Goal: Complete application form

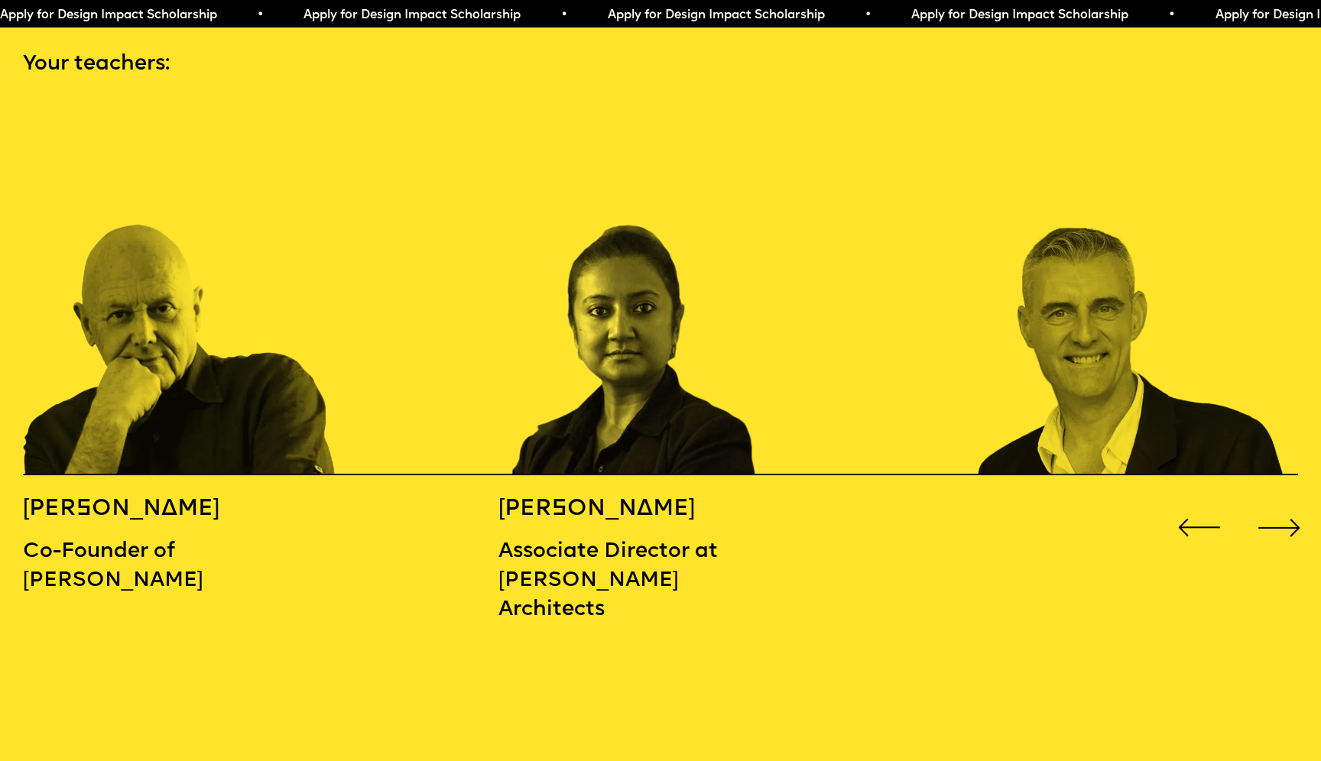
scroll to position [1979, 0]
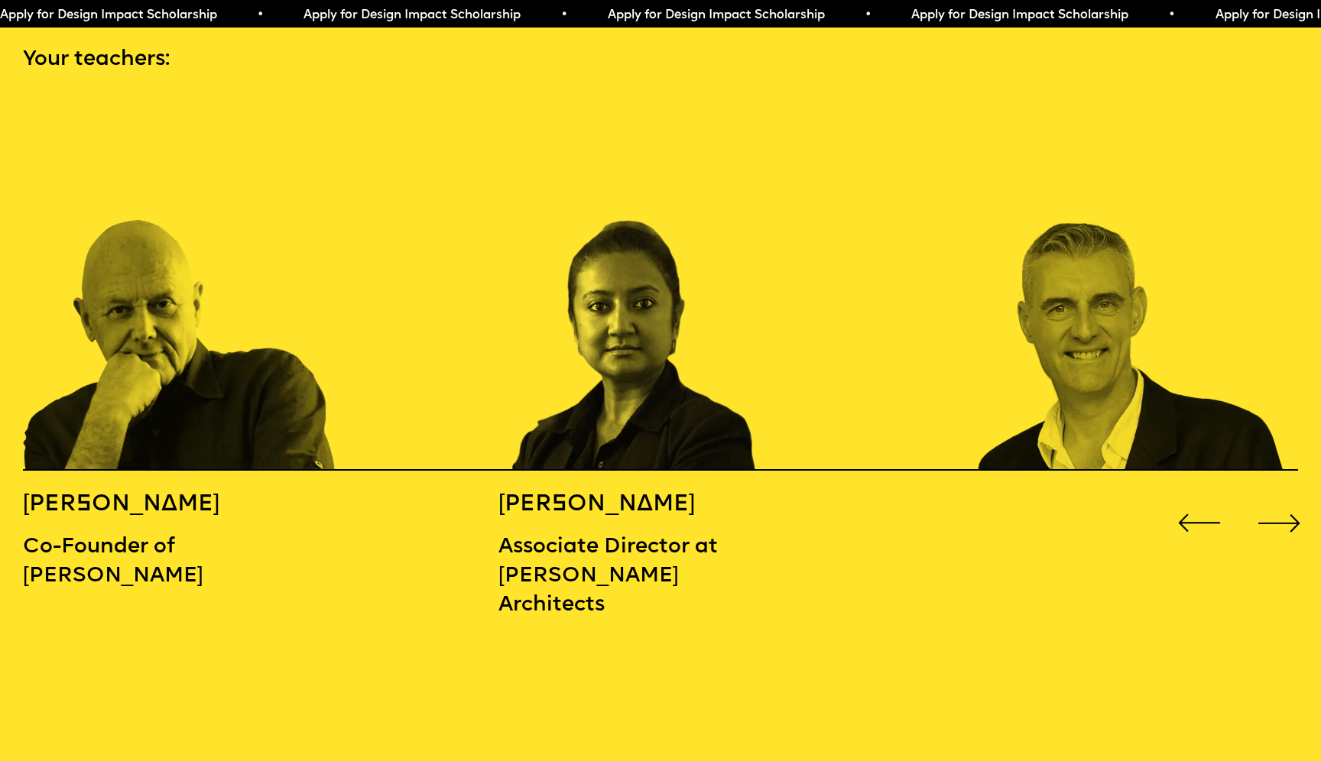
click at [1288, 497] on div "Next slide" at bounding box center [1279, 523] width 53 height 53
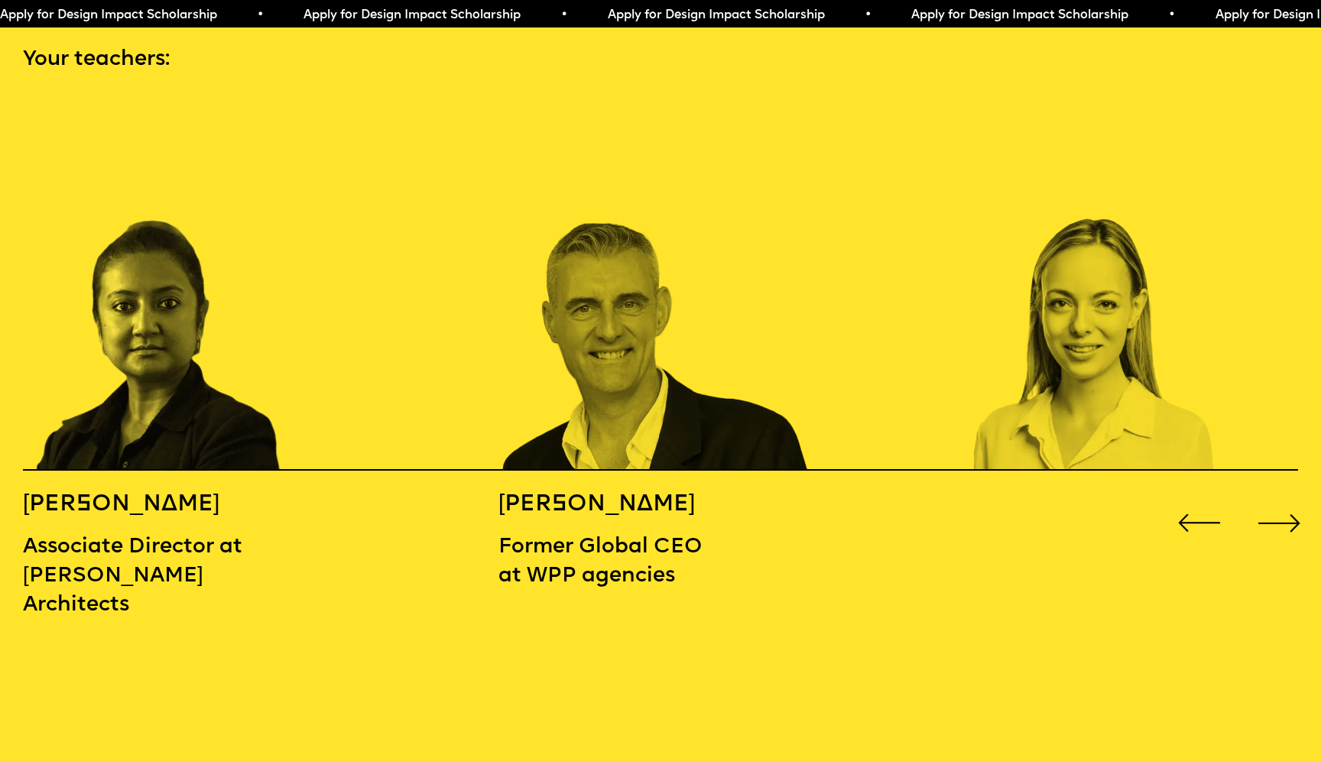
click at [1288, 497] on div "Next slide" at bounding box center [1279, 523] width 53 height 53
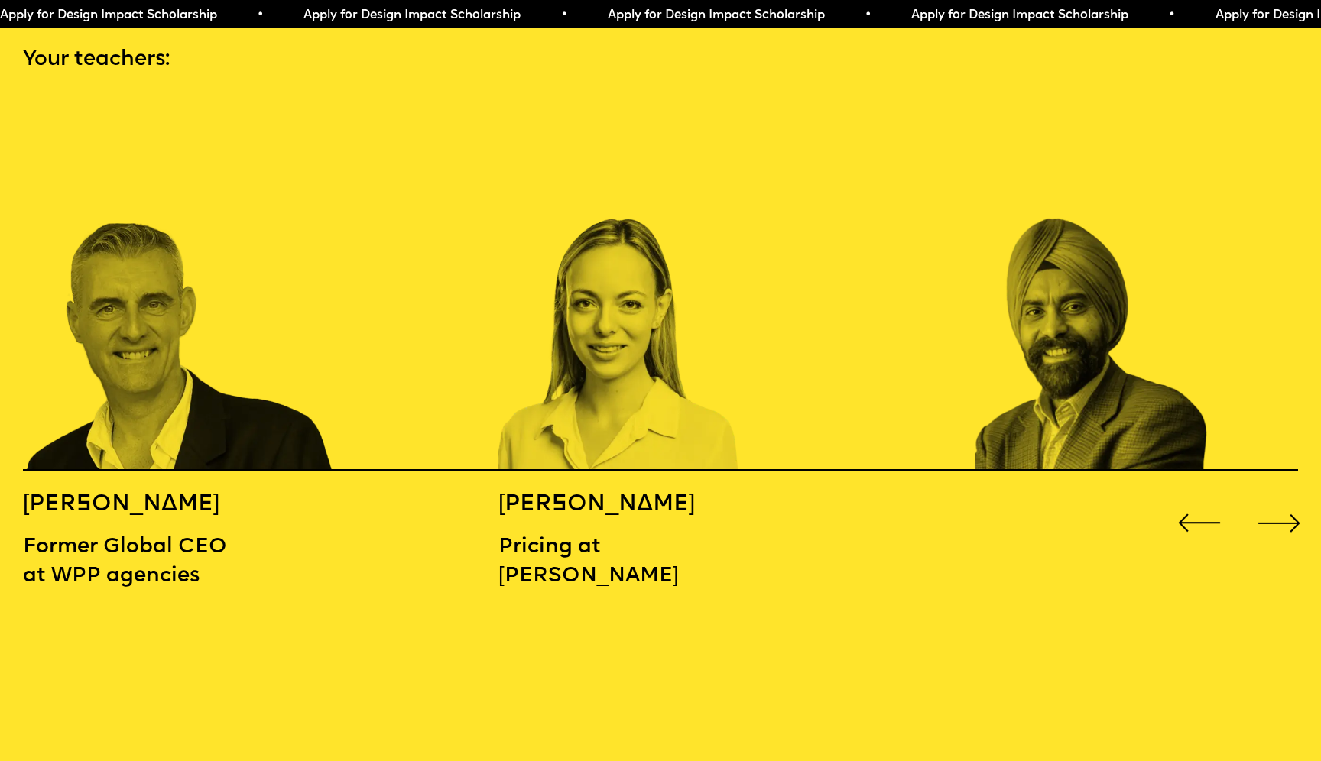
click at [1288, 497] on div "Next slide" at bounding box center [1279, 523] width 53 height 53
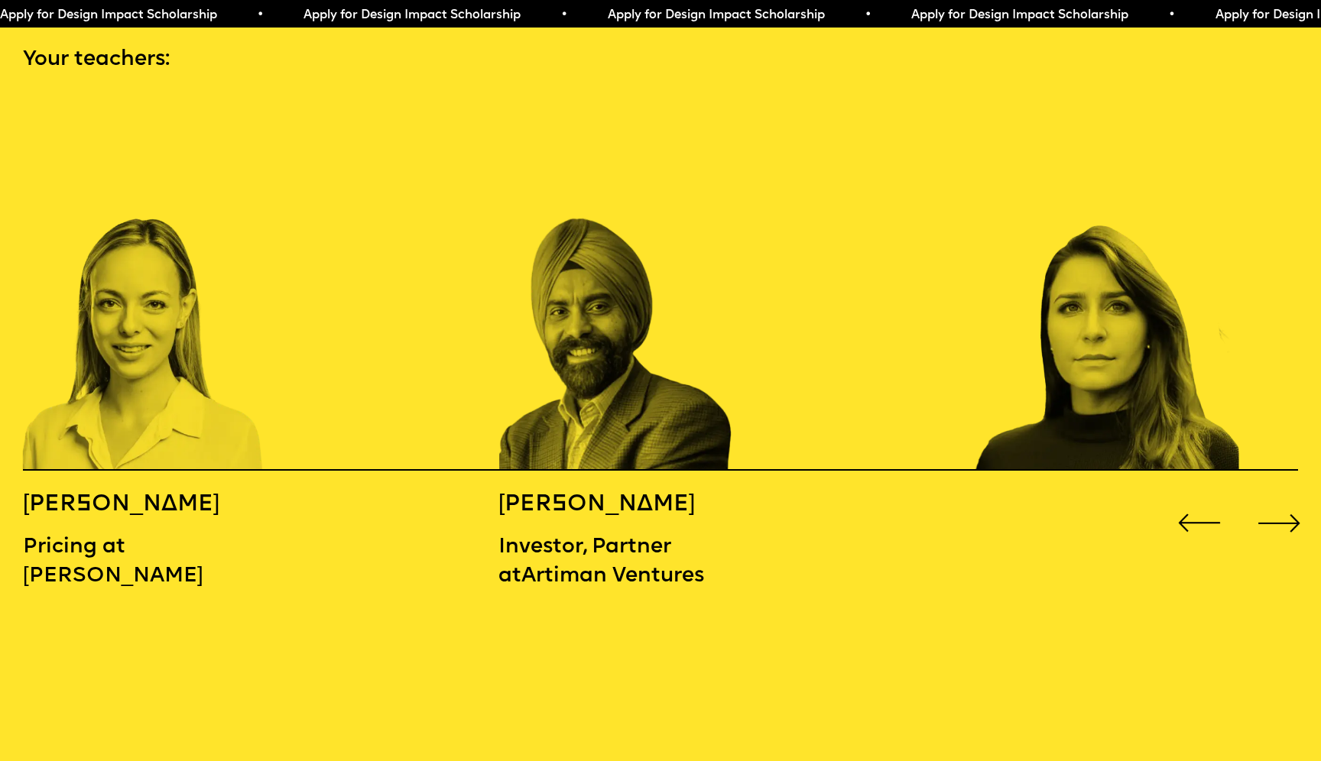
click at [1288, 497] on div "Next slide" at bounding box center [1279, 523] width 53 height 53
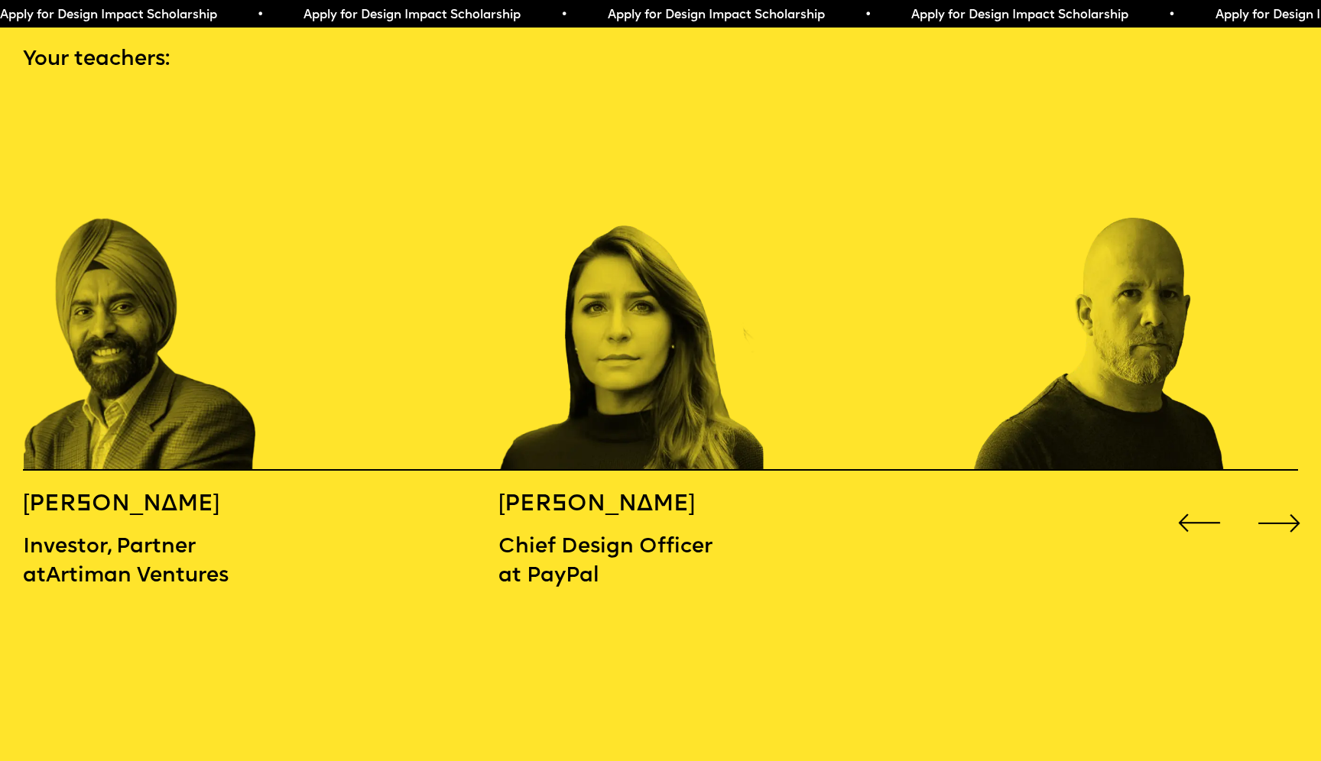
click at [1288, 497] on div "Next slide" at bounding box center [1279, 523] width 53 height 53
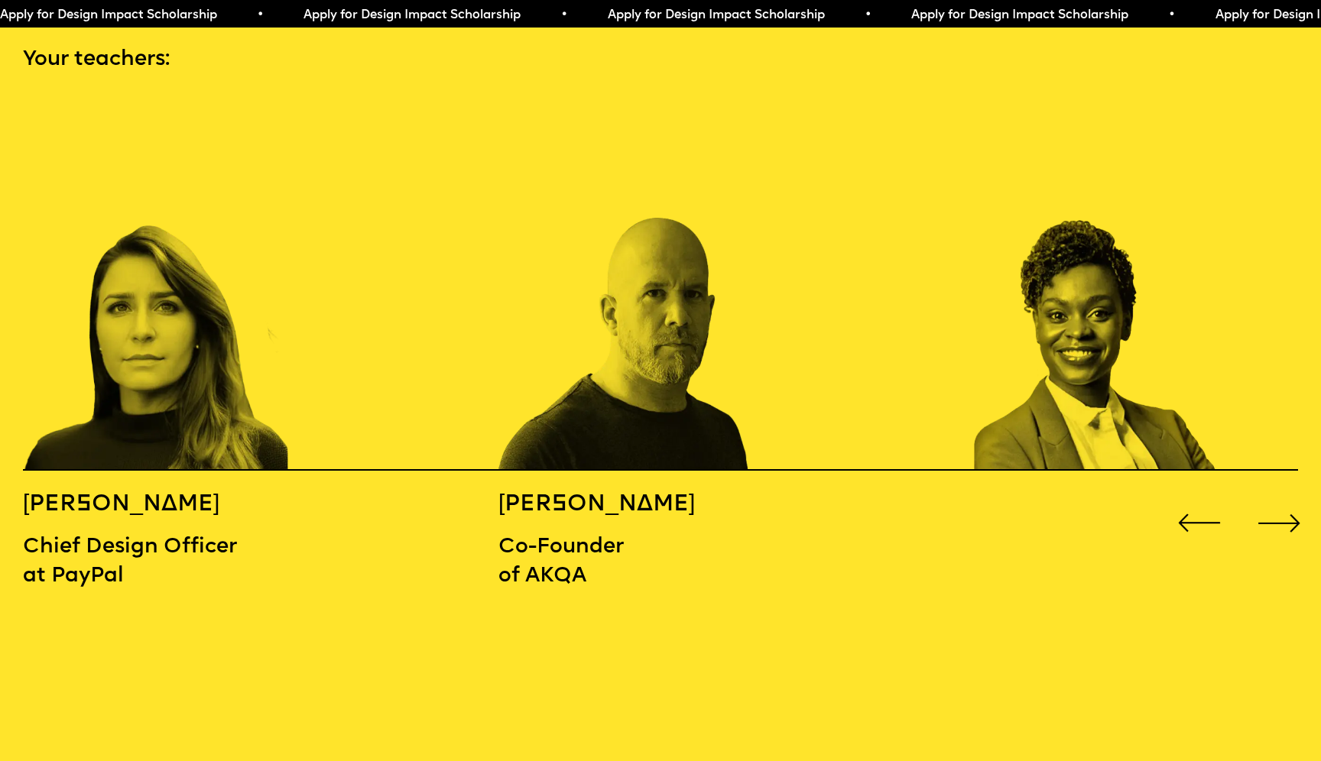
click at [1288, 497] on div "Next slide" at bounding box center [1279, 523] width 53 height 53
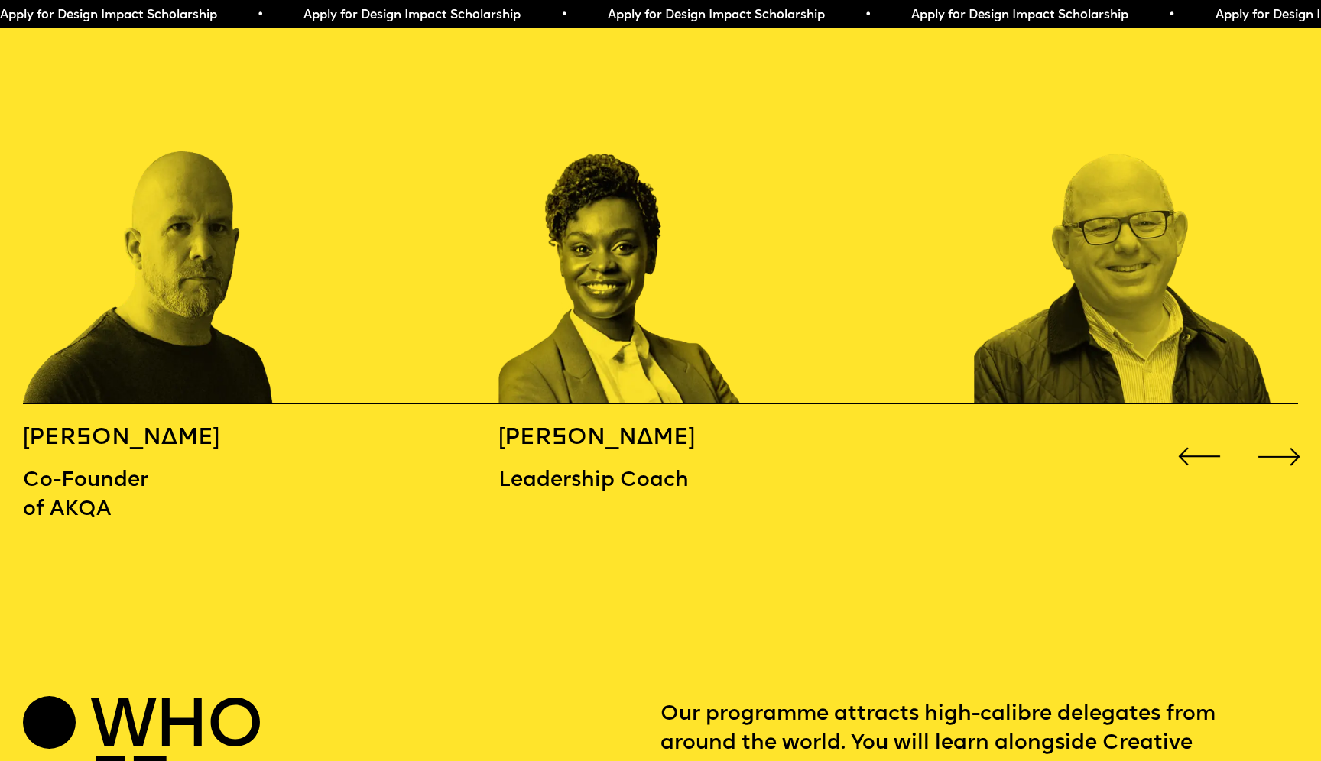
scroll to position [2004, 0]
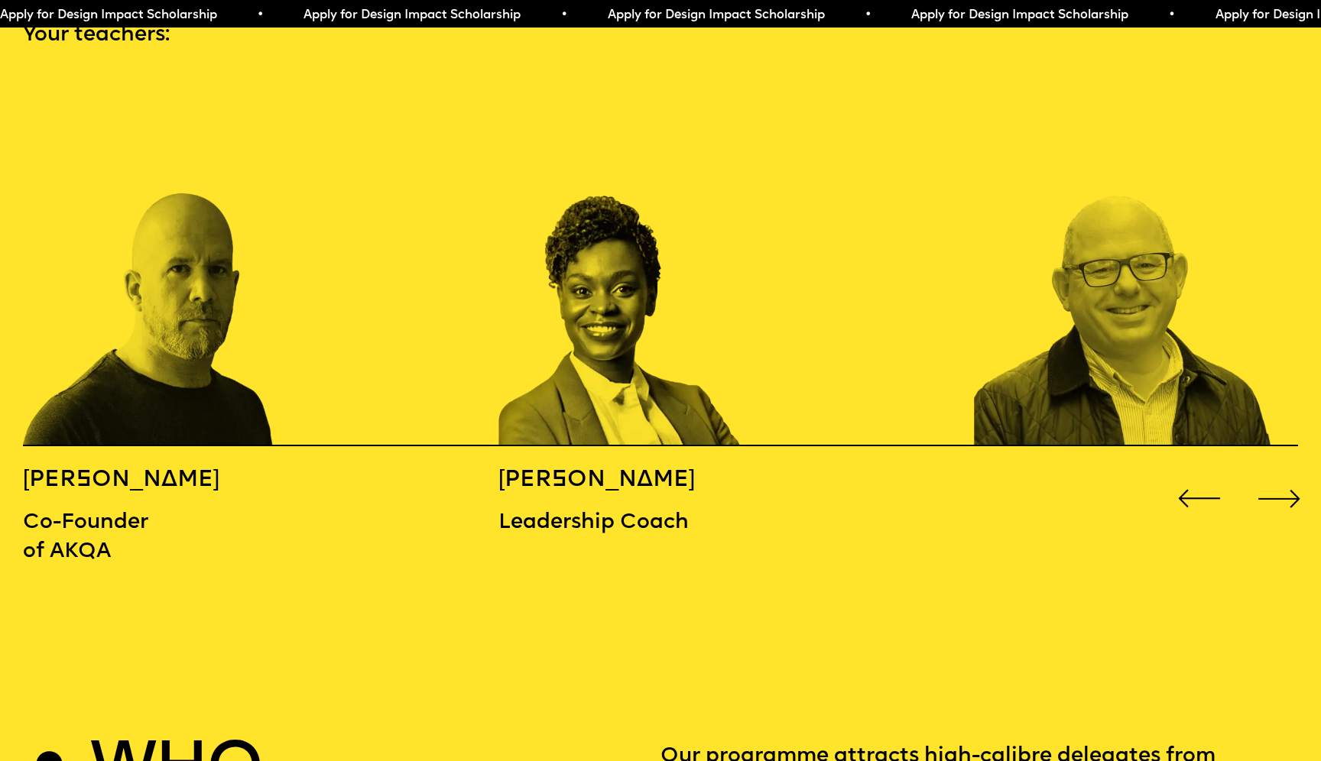
click at [1280, 472] on div "Next slide" at bounding box center [1279, 498] width 53 height 53
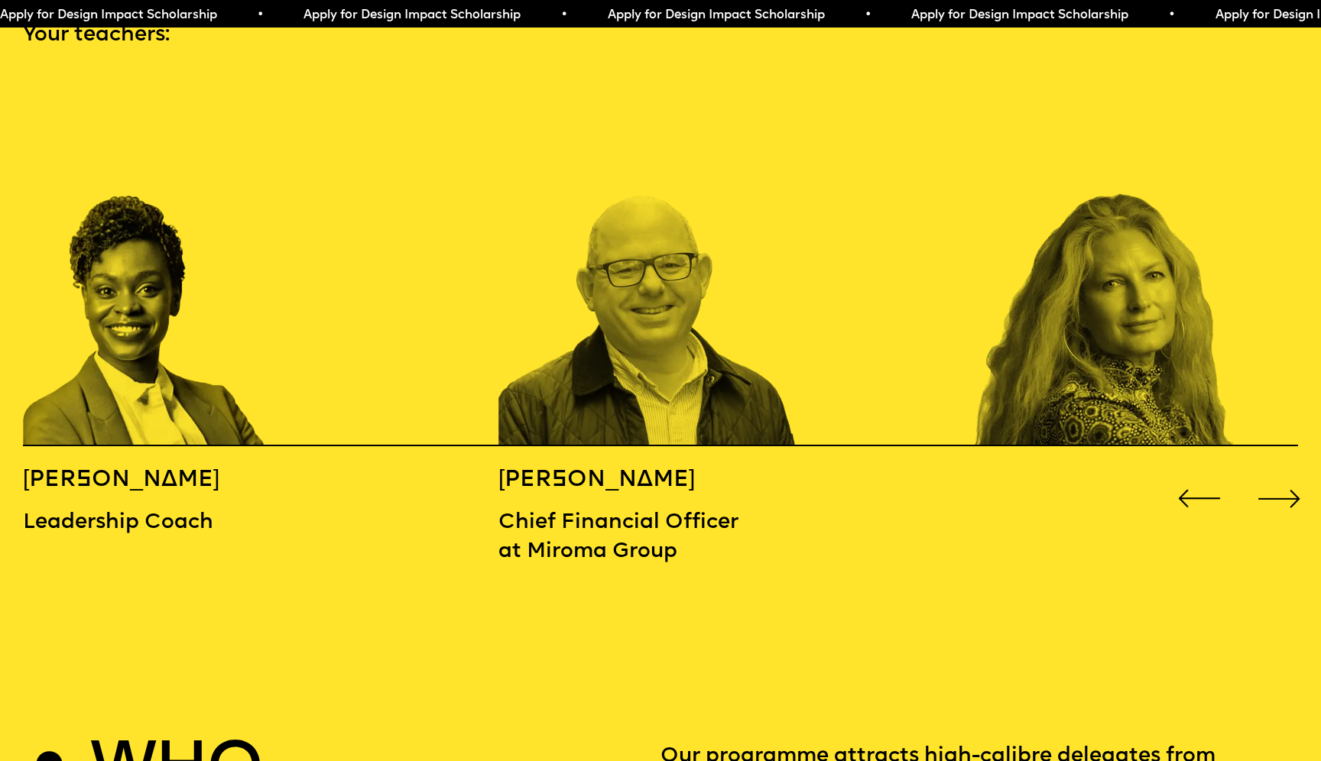
click at [1280, 472] on div "Next slide" at bounding box center [1279, 498] width 53 height 53
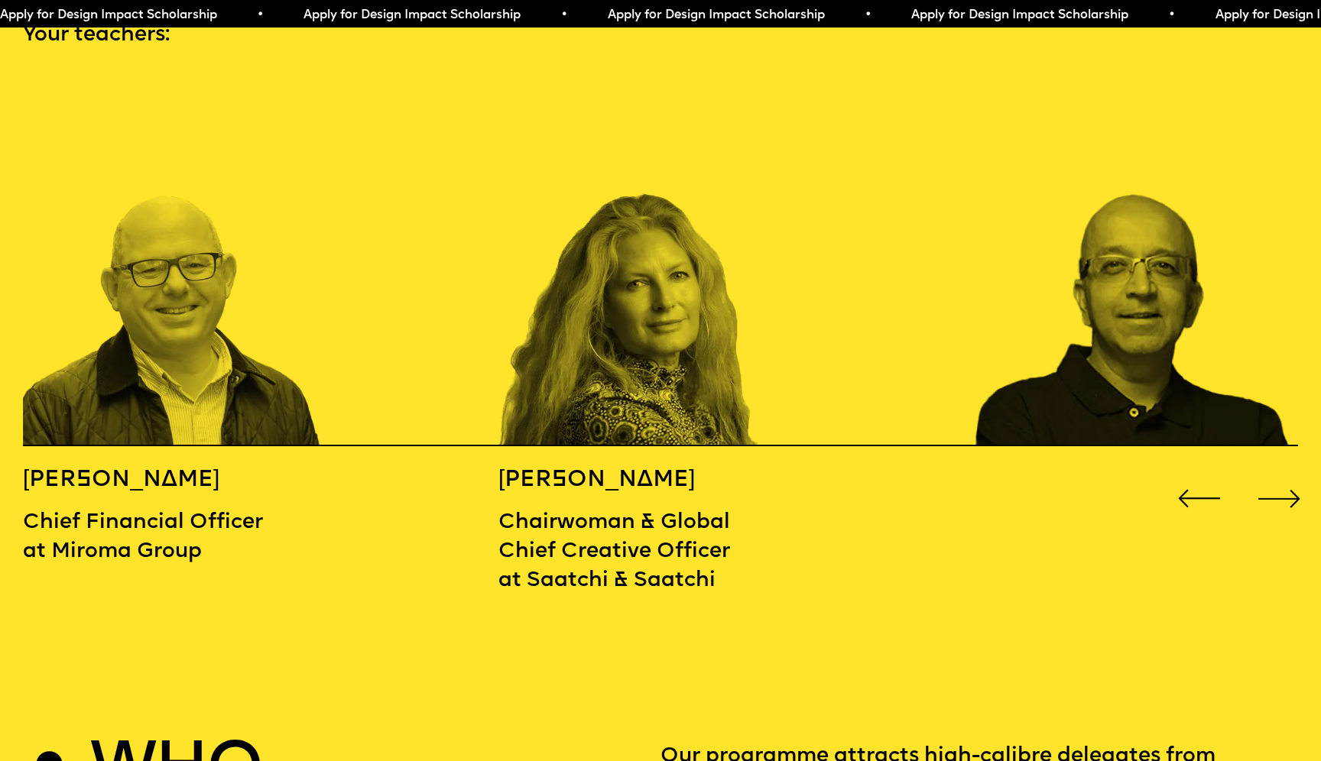
click at [1280, 472] on div "Next slide" at bounding box center [1279, 498] width 53 height 53
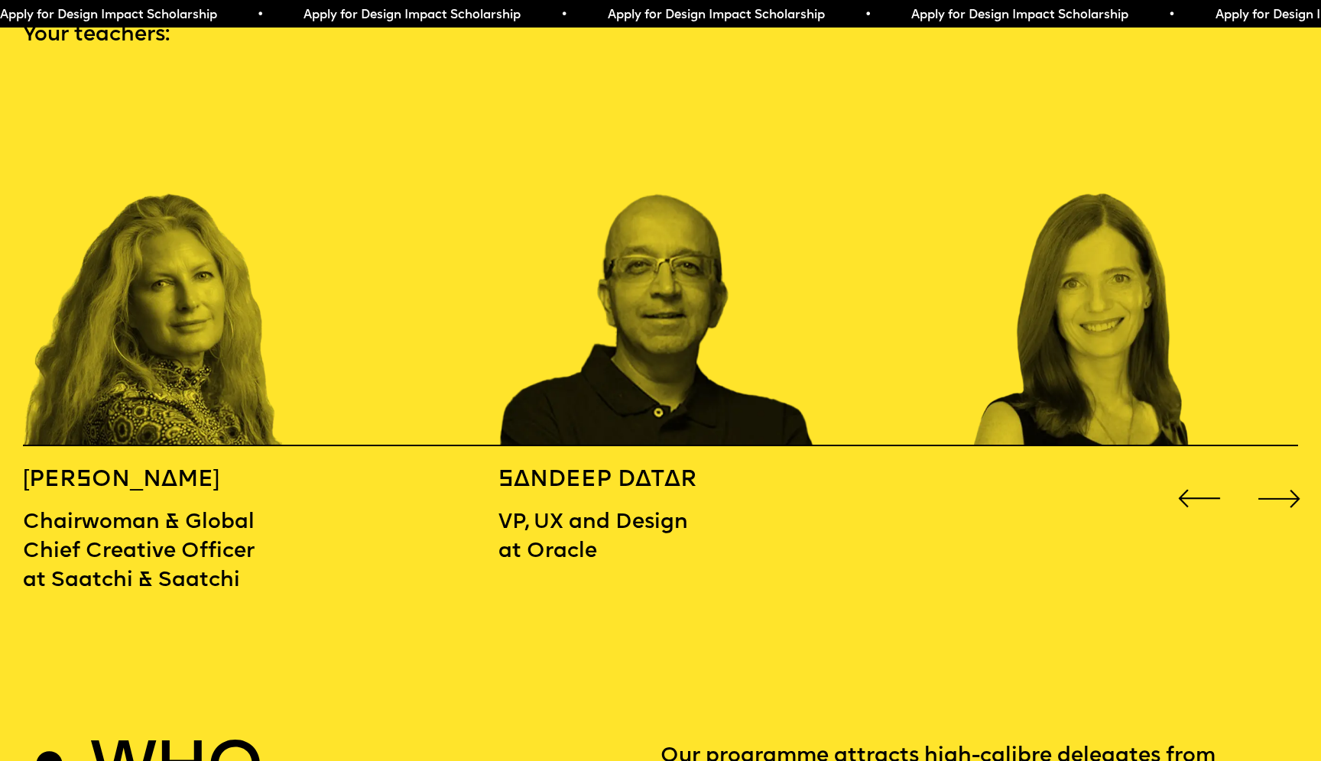
click at [1280, 472] on div "Next slide" at bounding box center [1279, 498] width 53 height 53
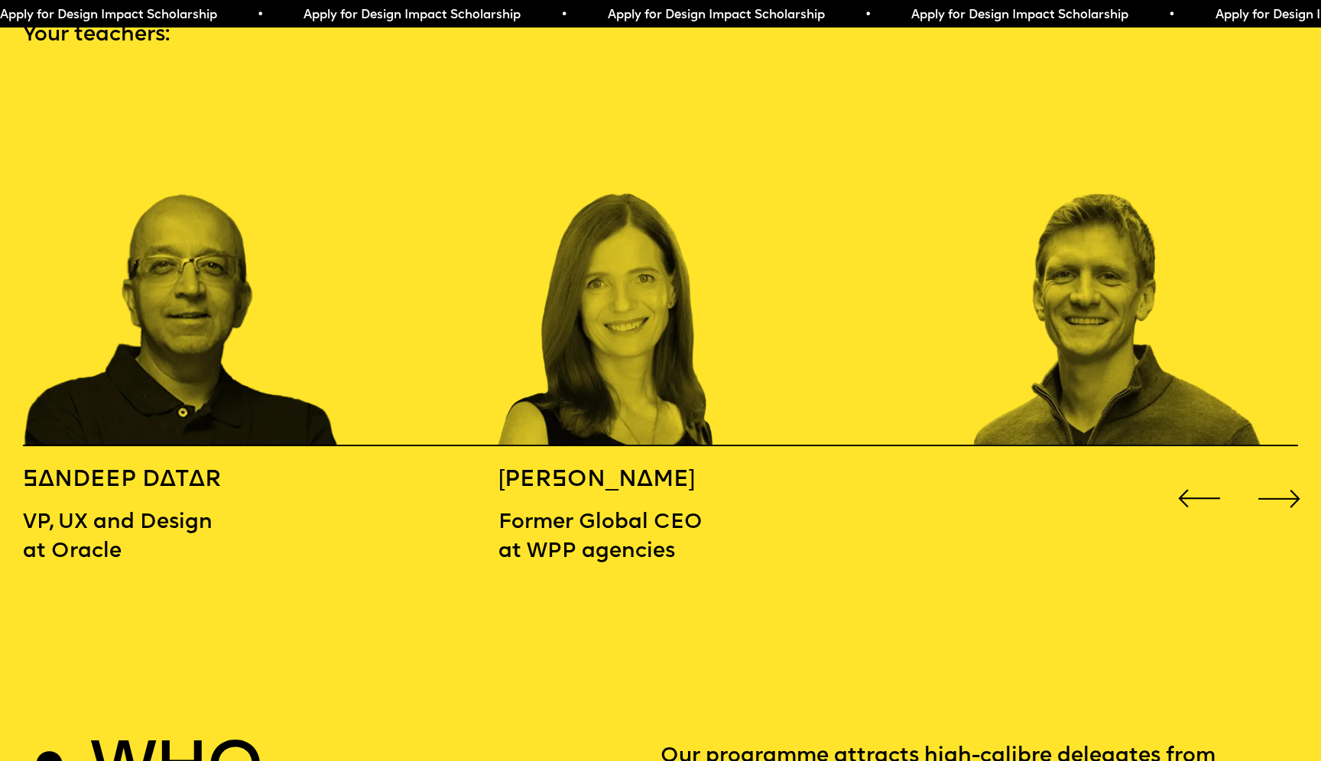
click at [1280, 472] on div "Next slide" at bounding box center [1279, 498] width 53 height 53
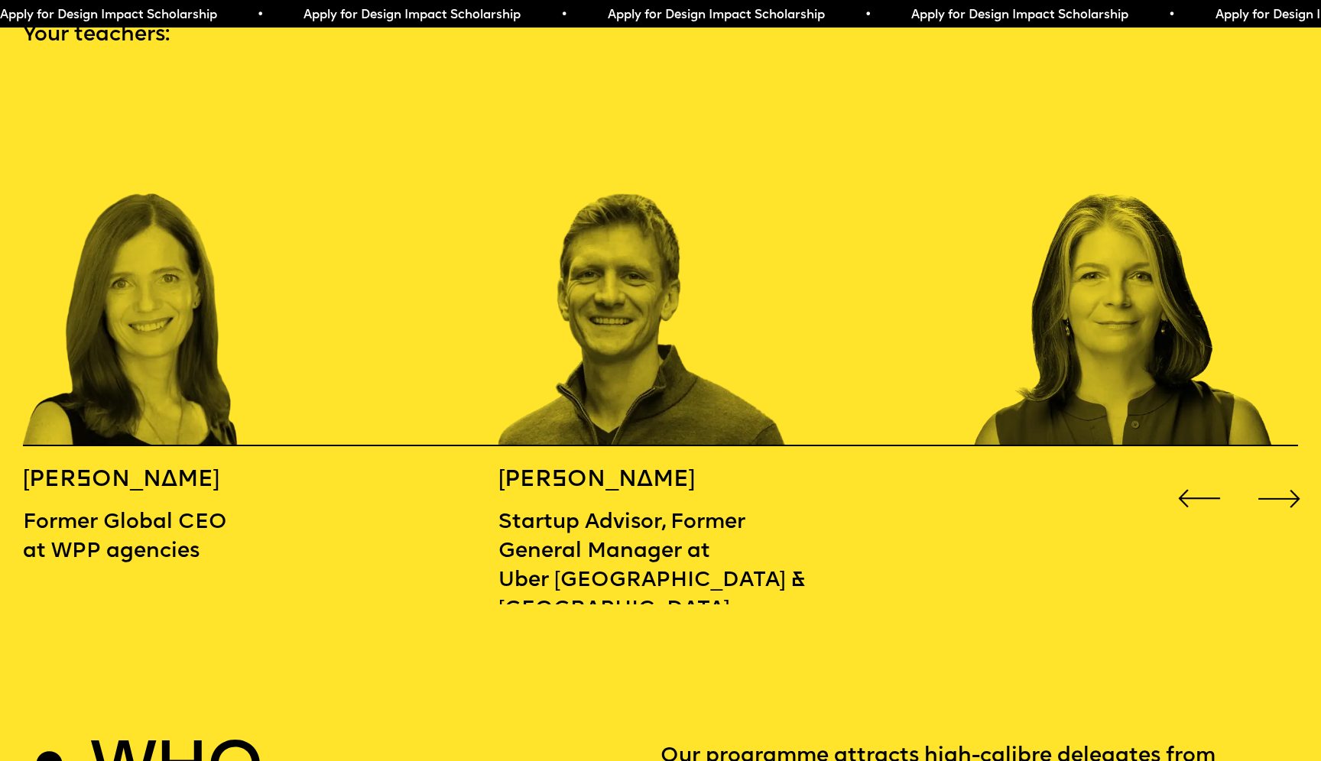
click at [1280, 472] on div "Next slide" at bounding box center [1279, 498] width 53 height 53
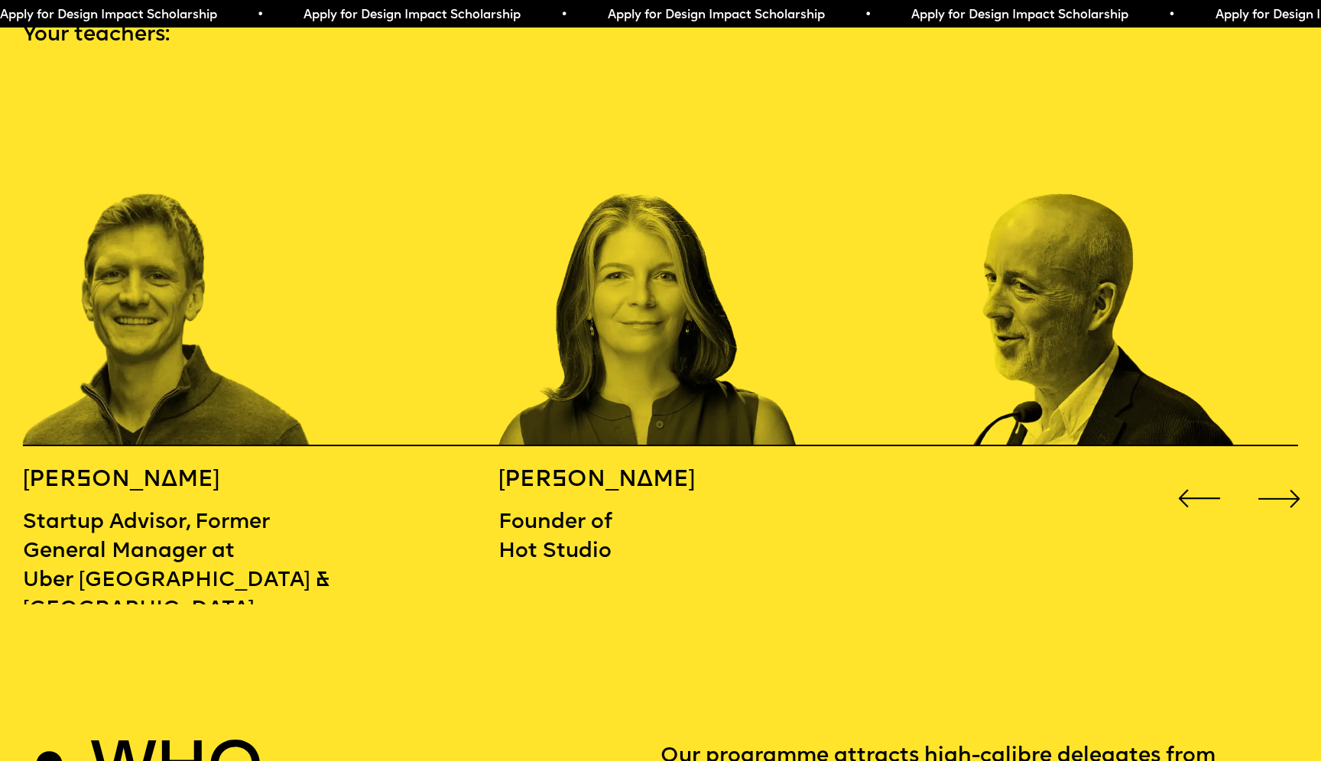
click at [1280, 472] on div "Next slide" at bounding box center [1279, 498] width 53 height 53
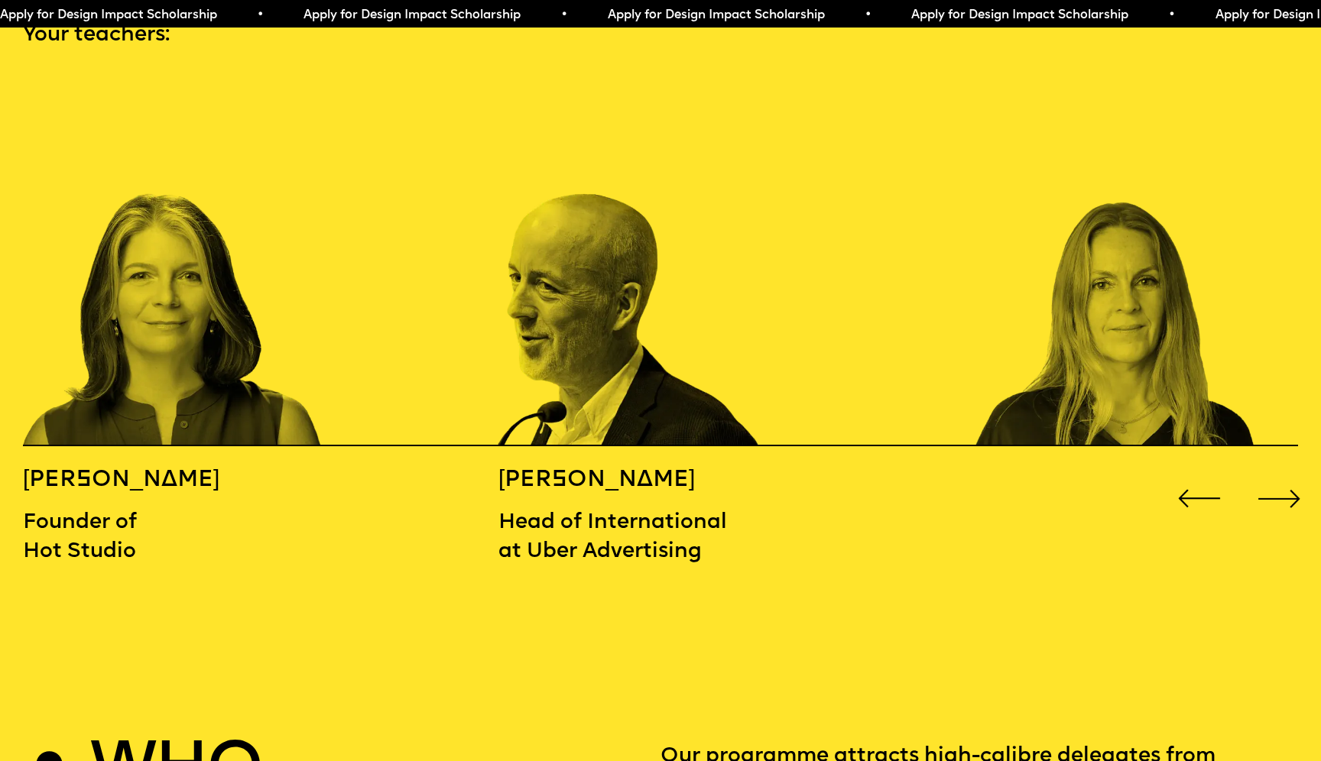
click at [1280, 472] on div "Next slide" at bounding box center [1279, 498] width 53 height 53
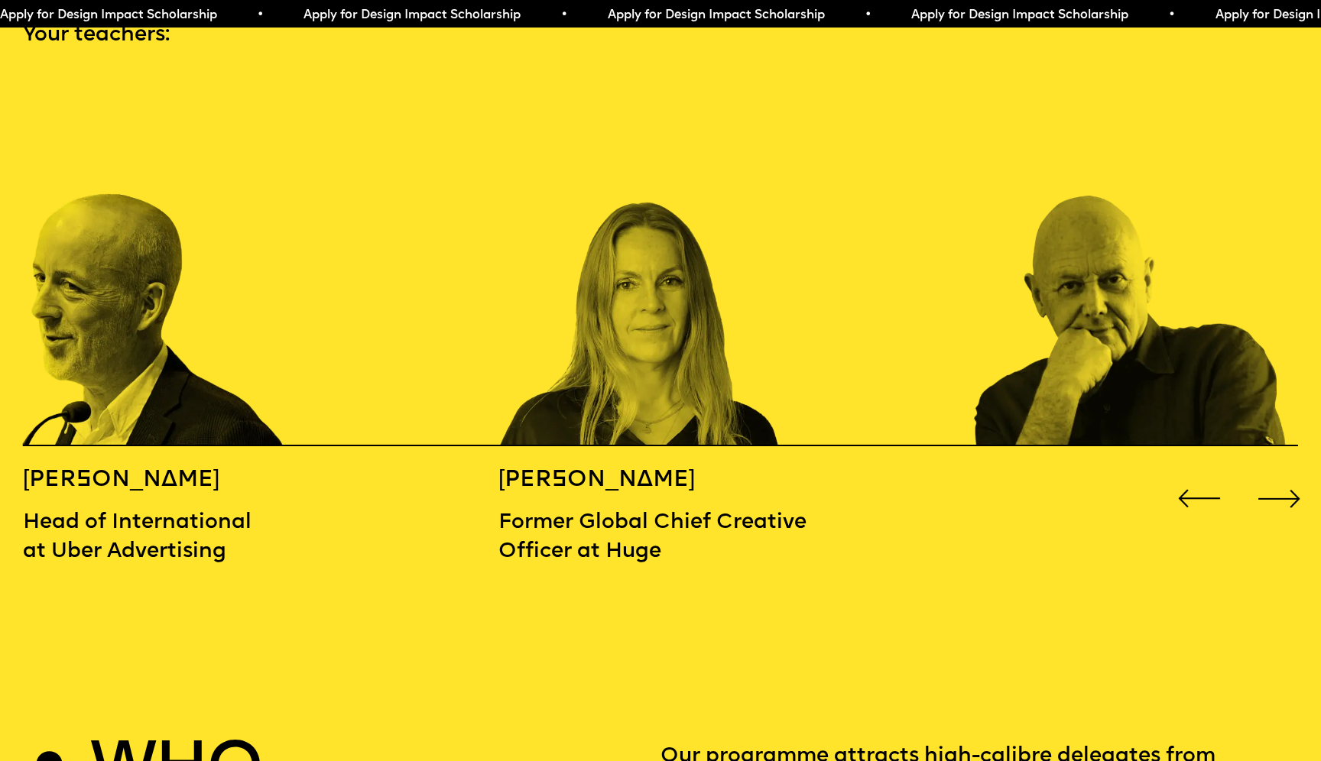
click at [1280, 472] on div "Next slide" at bounding box center [1279, 498] width 53 height 53
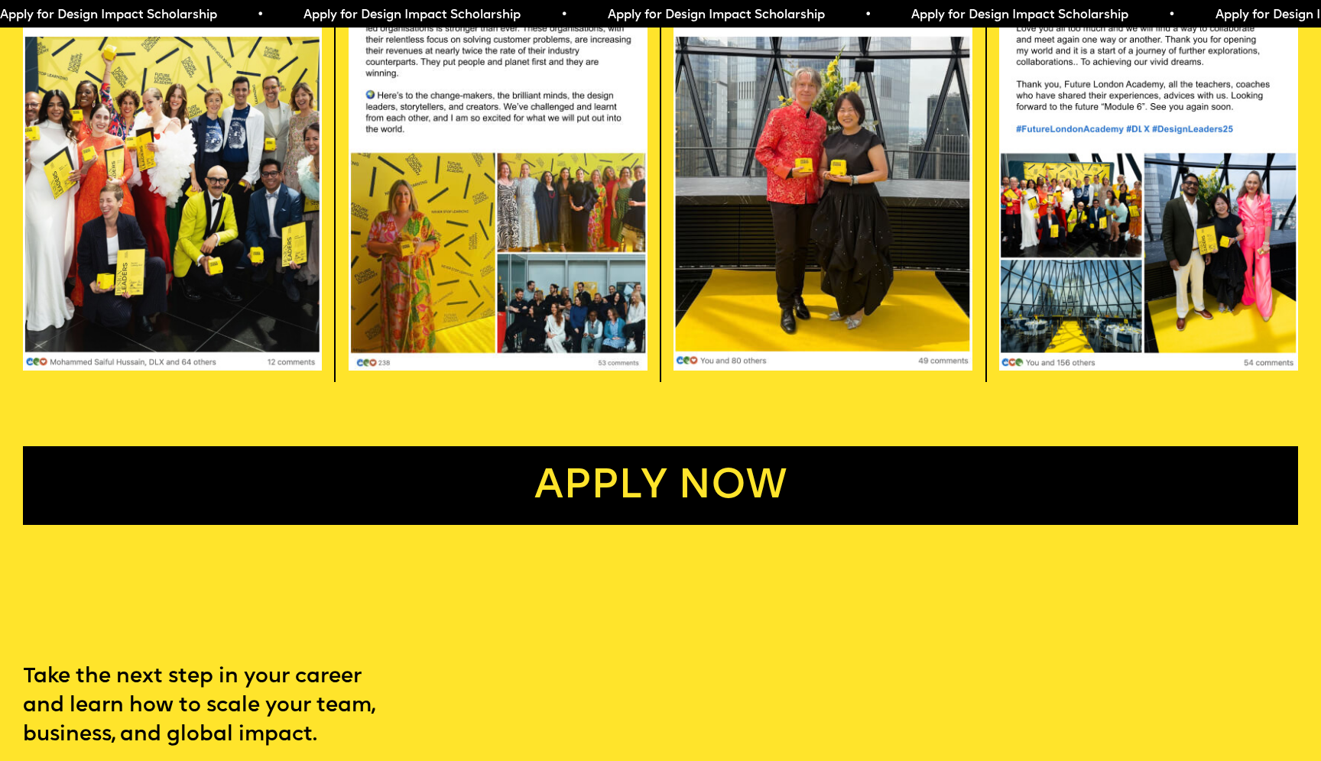
scroll to position [3970, 0]
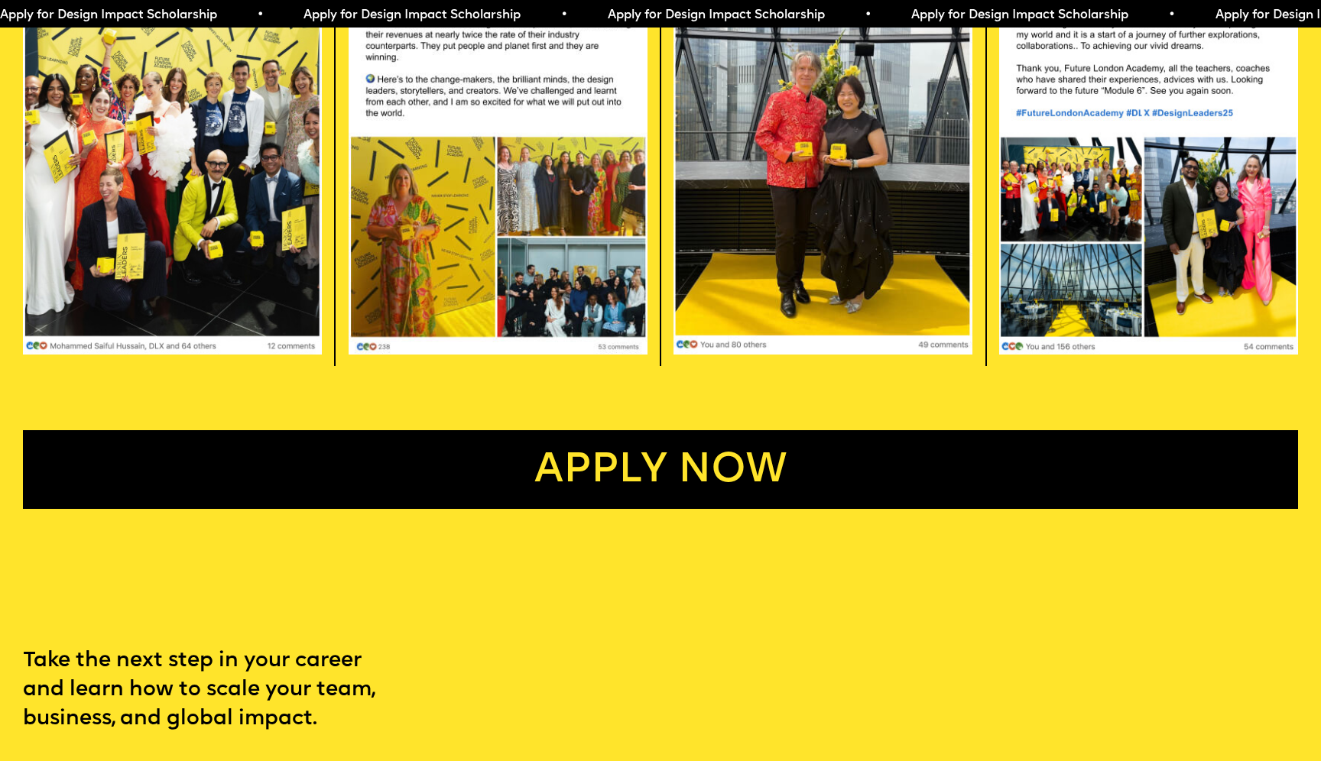
click at [876, 447] on link "Apply now" at bounding box center [660, 469] width 1275 height 79
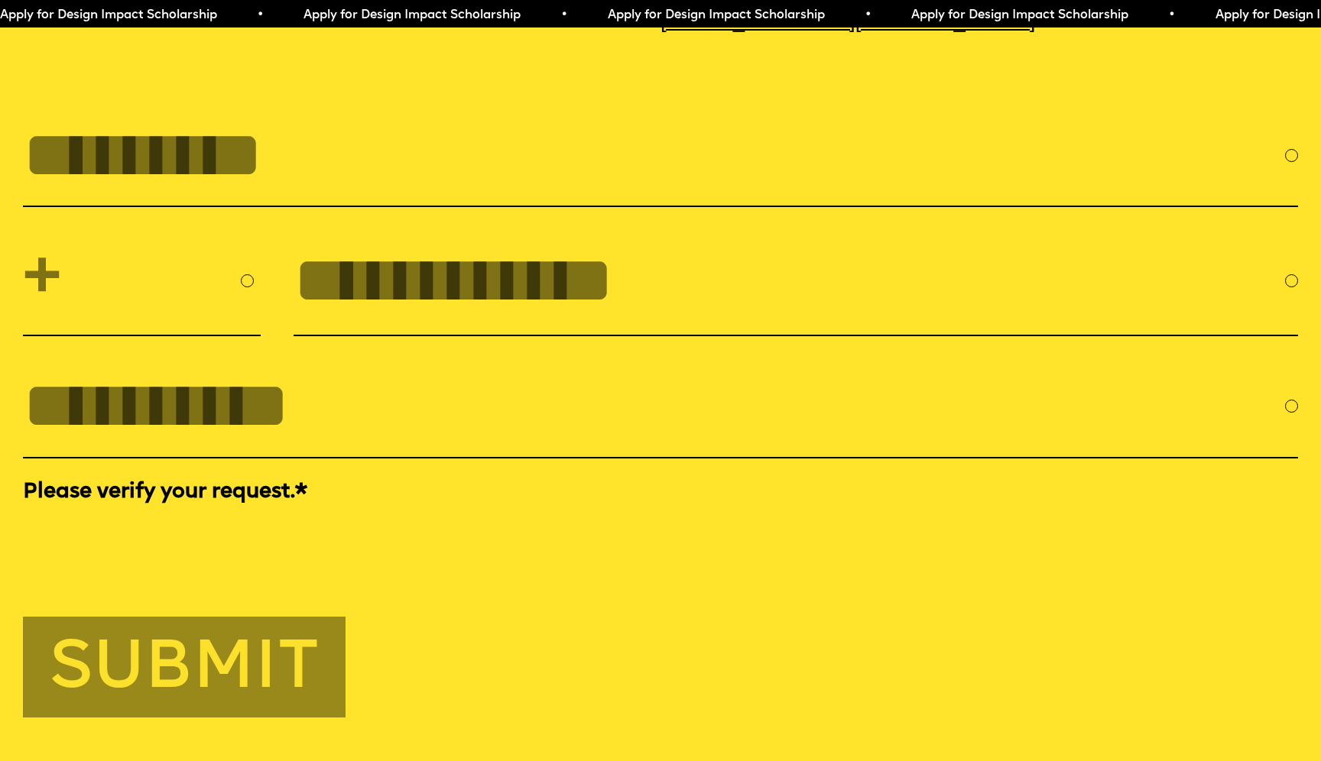
scroll to position [6063, 0]
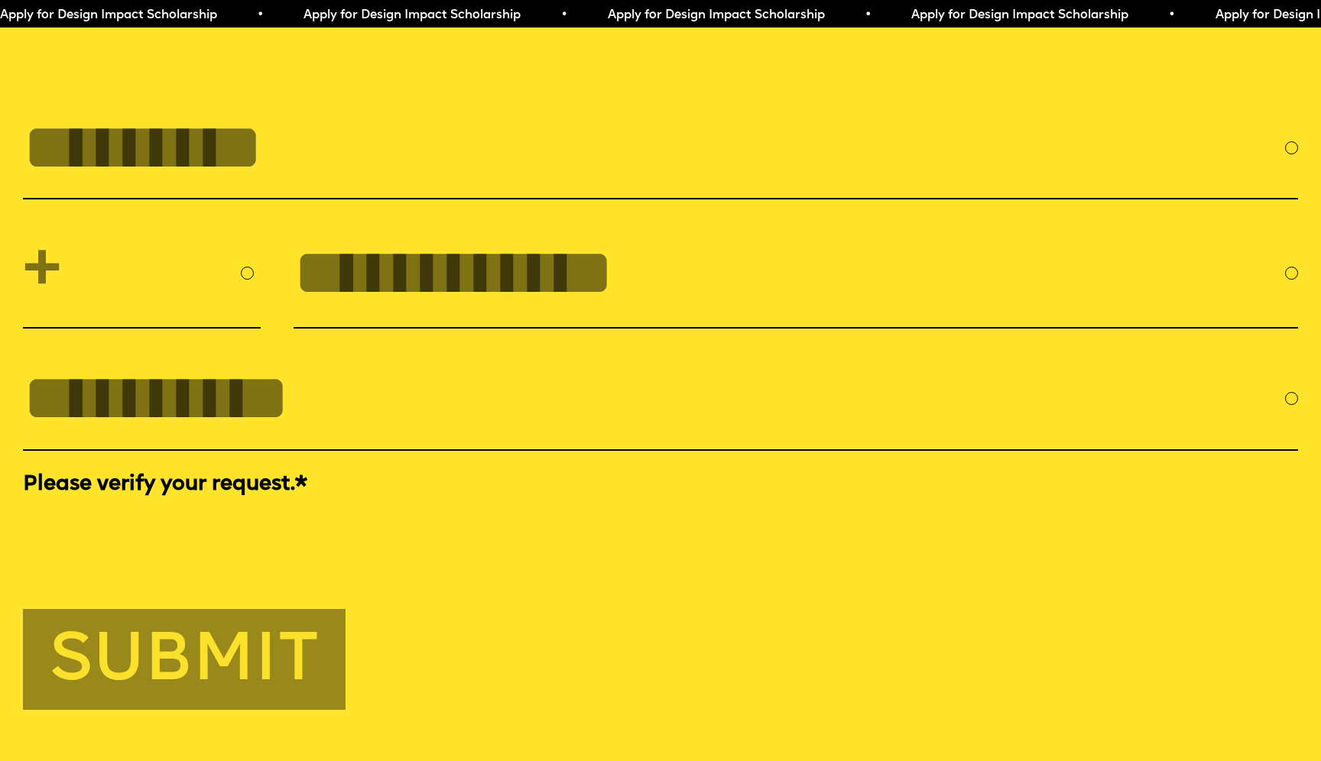
click at [592, 111] on input "FULL NAME" at bounding box center [654, 148] width 1262 height 74
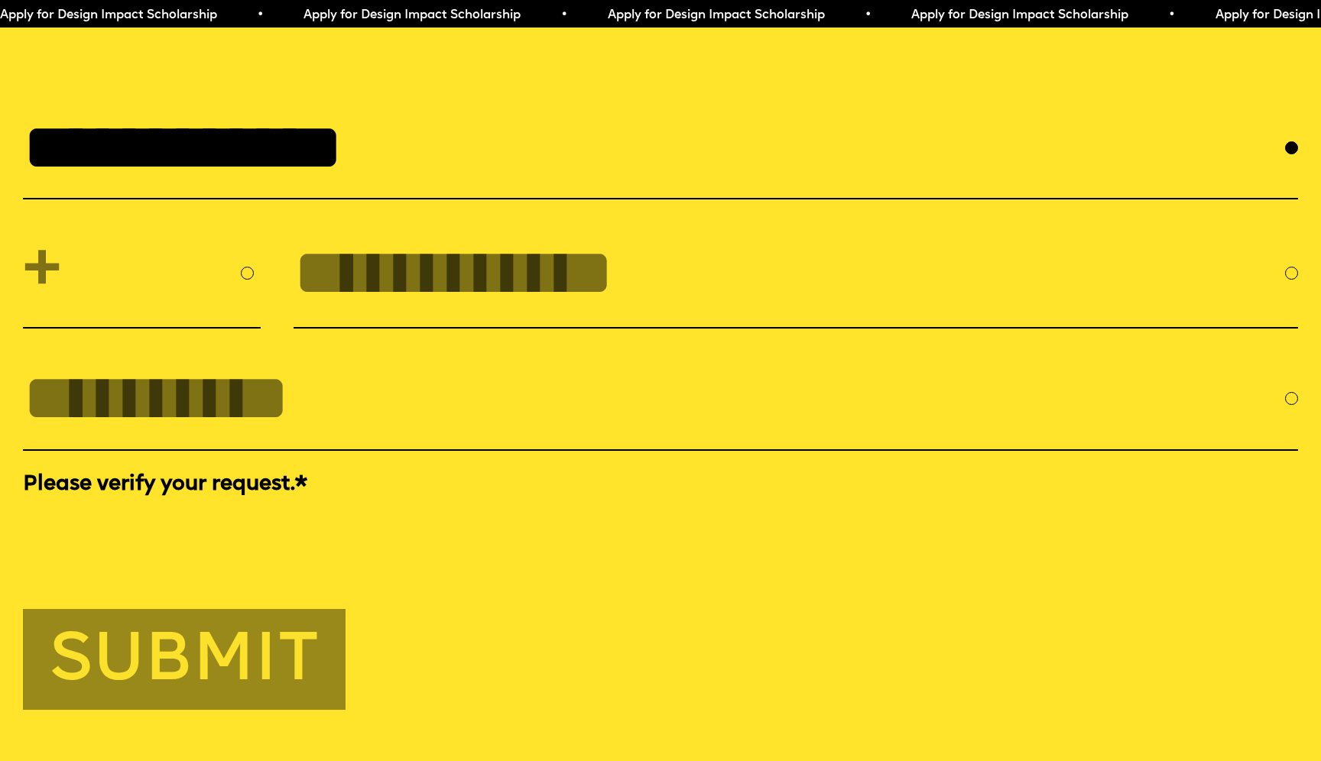
type input "**********"
click at [685, 125] on input "**********" at bounding box center [654, 148] width 1262 height 74
click at [138, 232] on select "**********" at bounding box center [142, 273] width 238 height 82
select select "***"
click at [23, 232] on select "**********" at bounding box center [142, 273] width 238 height 82
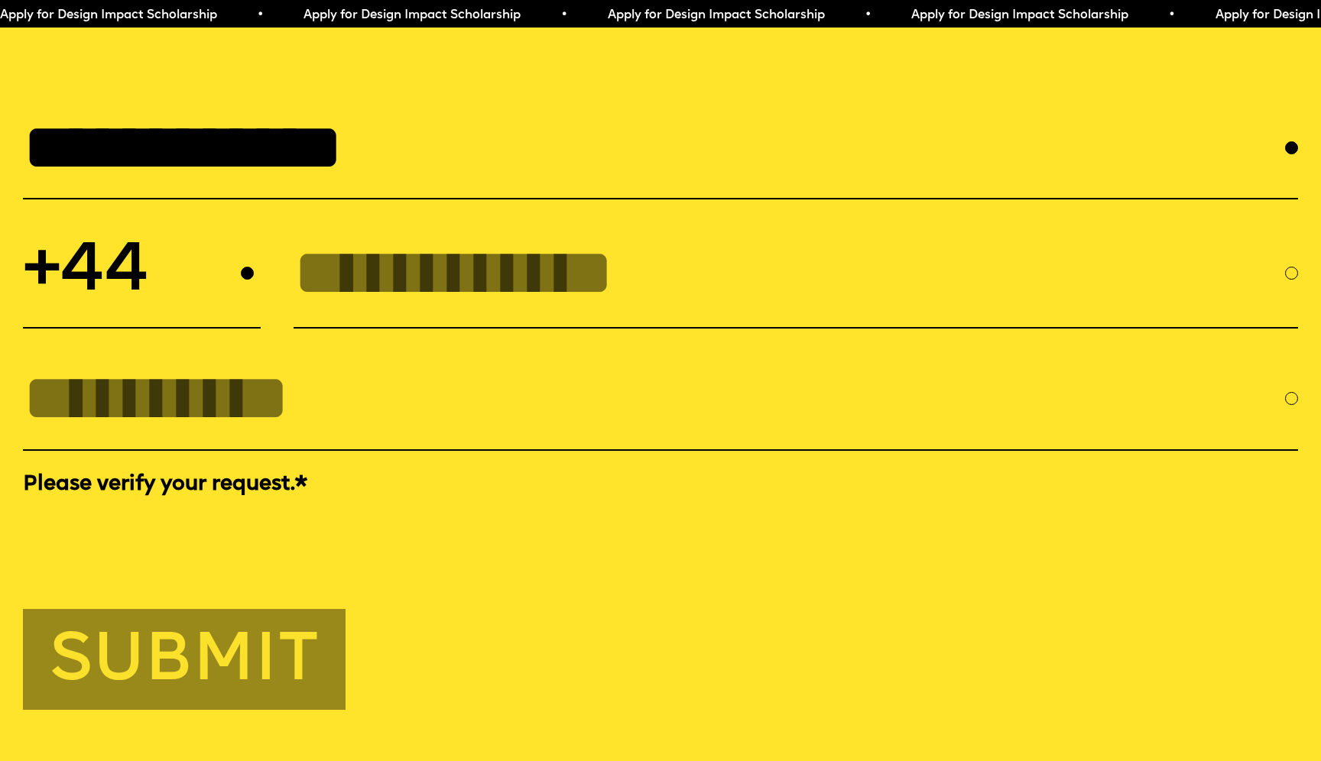
click at [430, 265] on input "tel" at bounding box center [789, 273] width 991 height 74
type input "*"
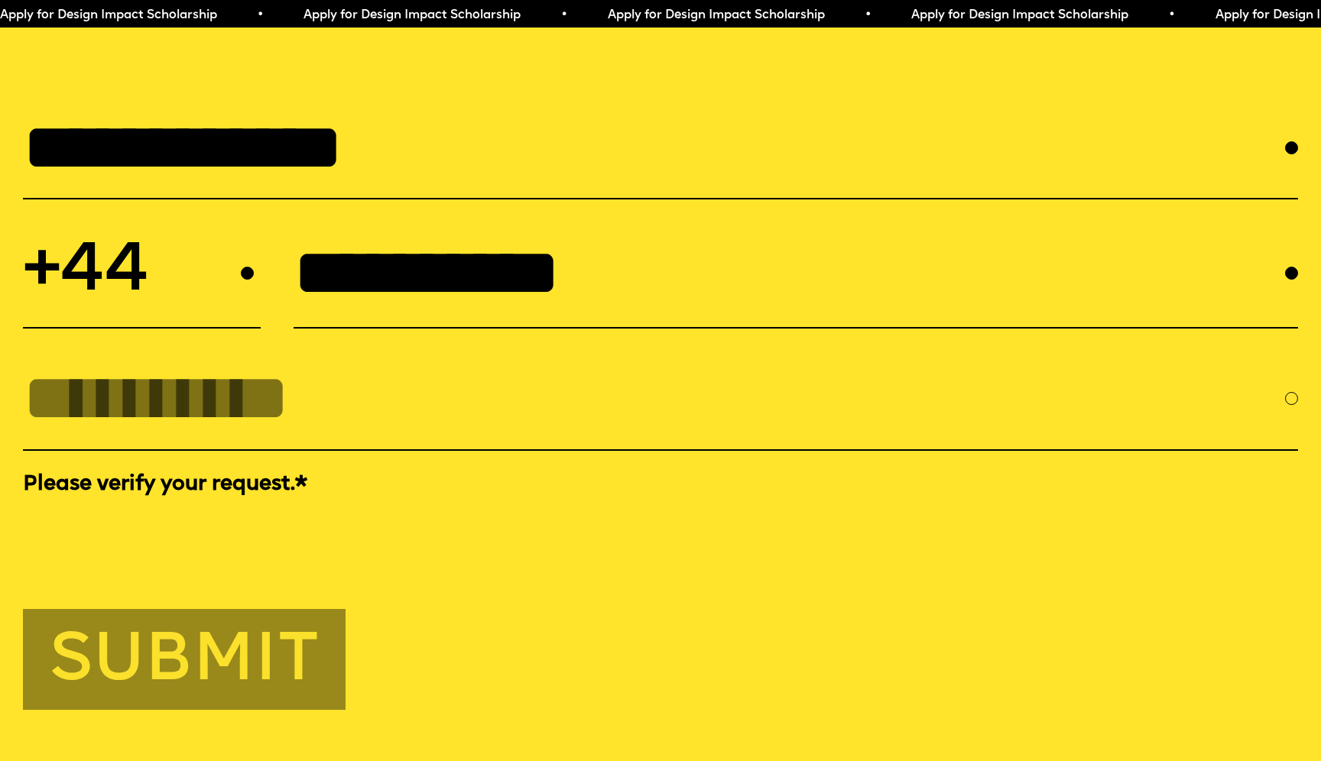
type input "**********"
click at [336, 378] on input "EMAIL *" at bounding box center [654, 399] width 1262 height 74
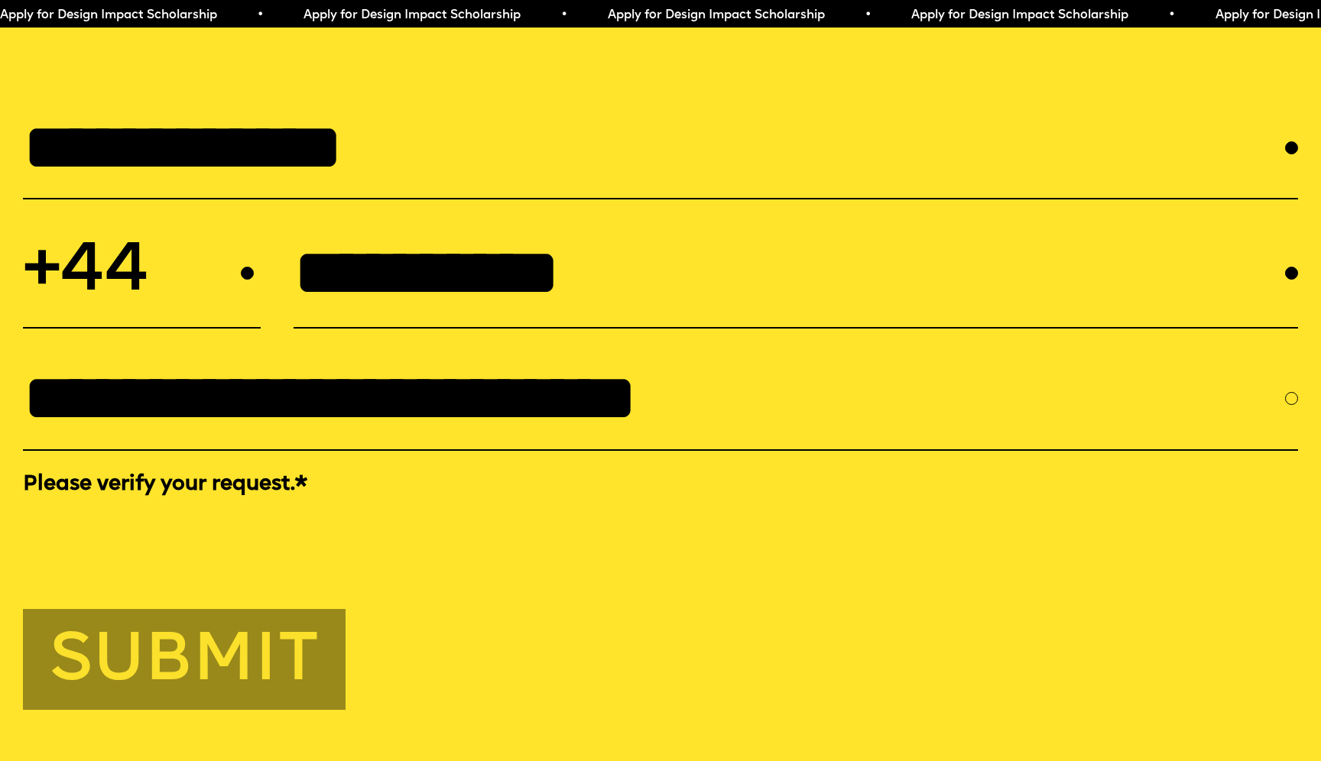
type input "**********"
click at [163, 643] on button "Submit" at bounding box center [184, 659] width 323 height 101
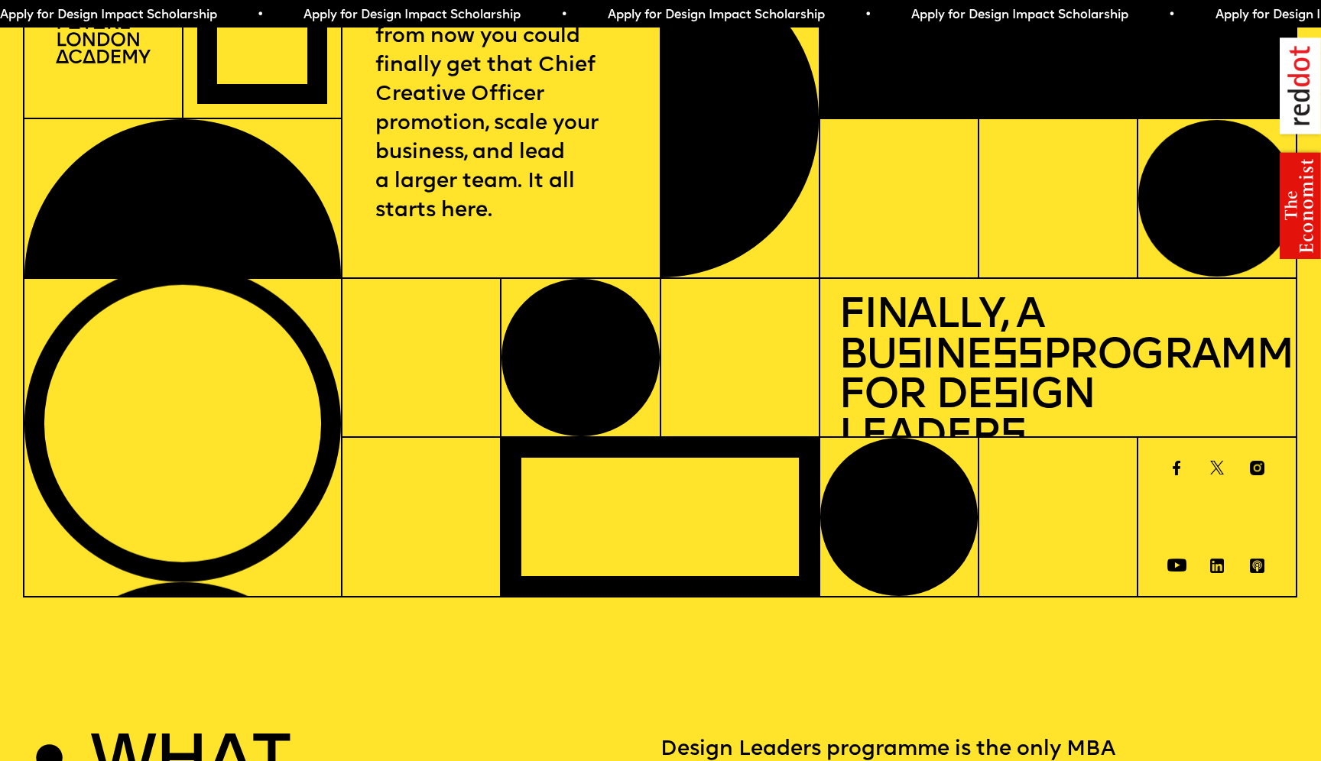
scroll to position [0, 0]
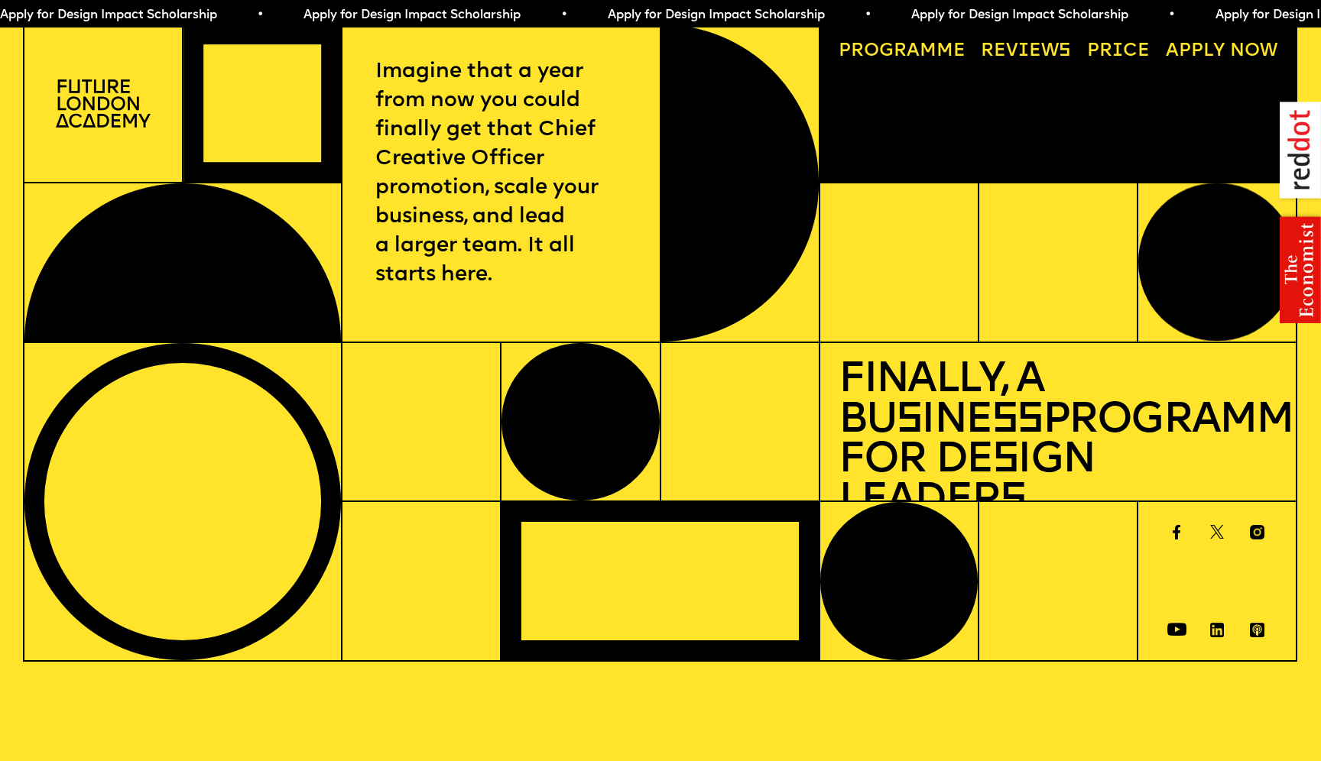
click at [923, 51] on link "Progr a mme" at bounding box center [901, 52] width 145 height 37
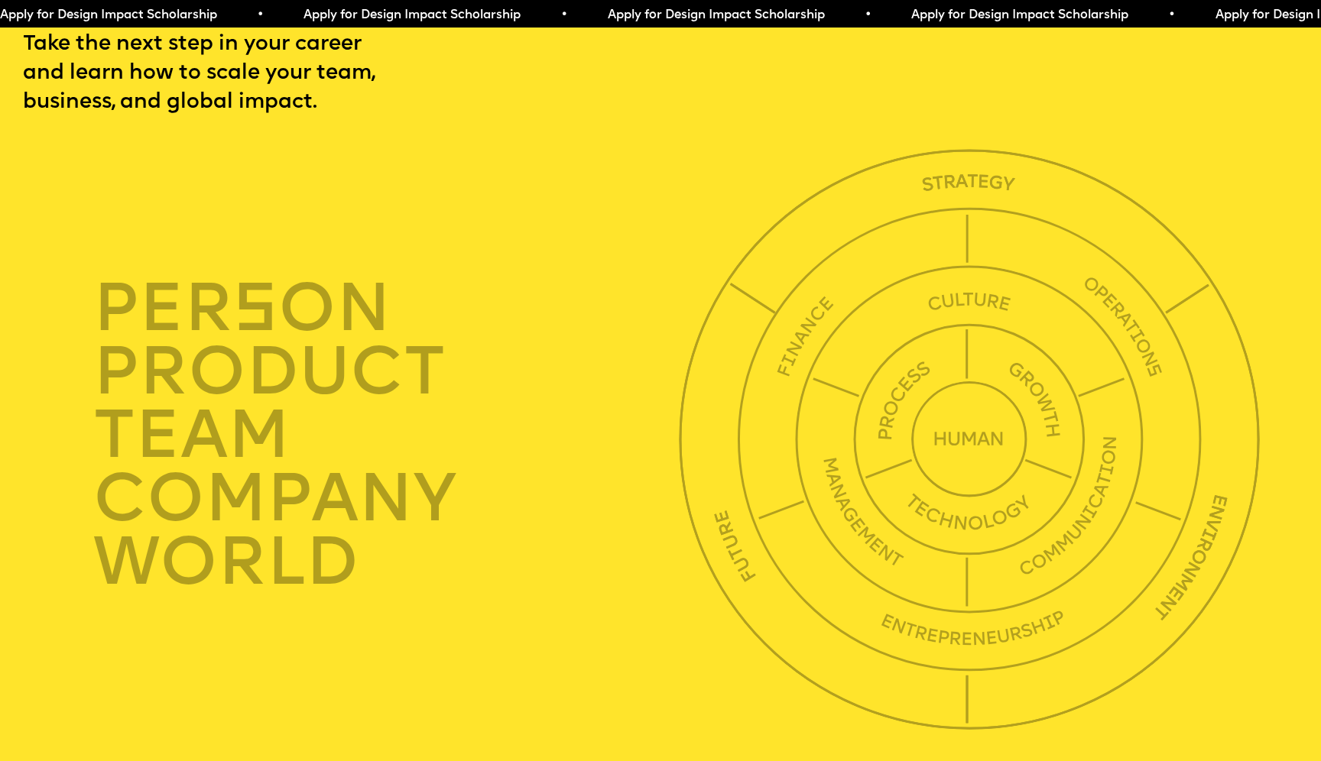
scroll to position [4487, 0]
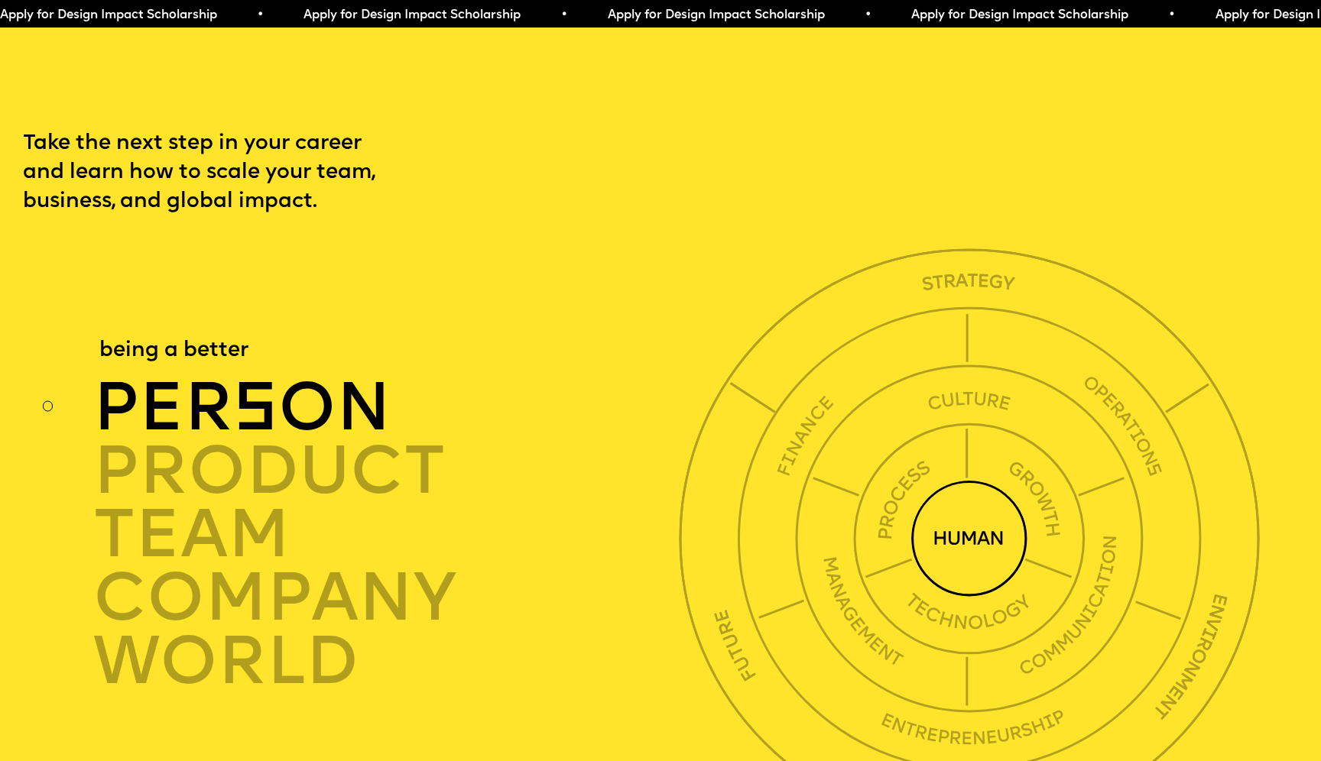
click at [344, 393] on div "per s on" at bounding box center [390, 407] width 595 height 63
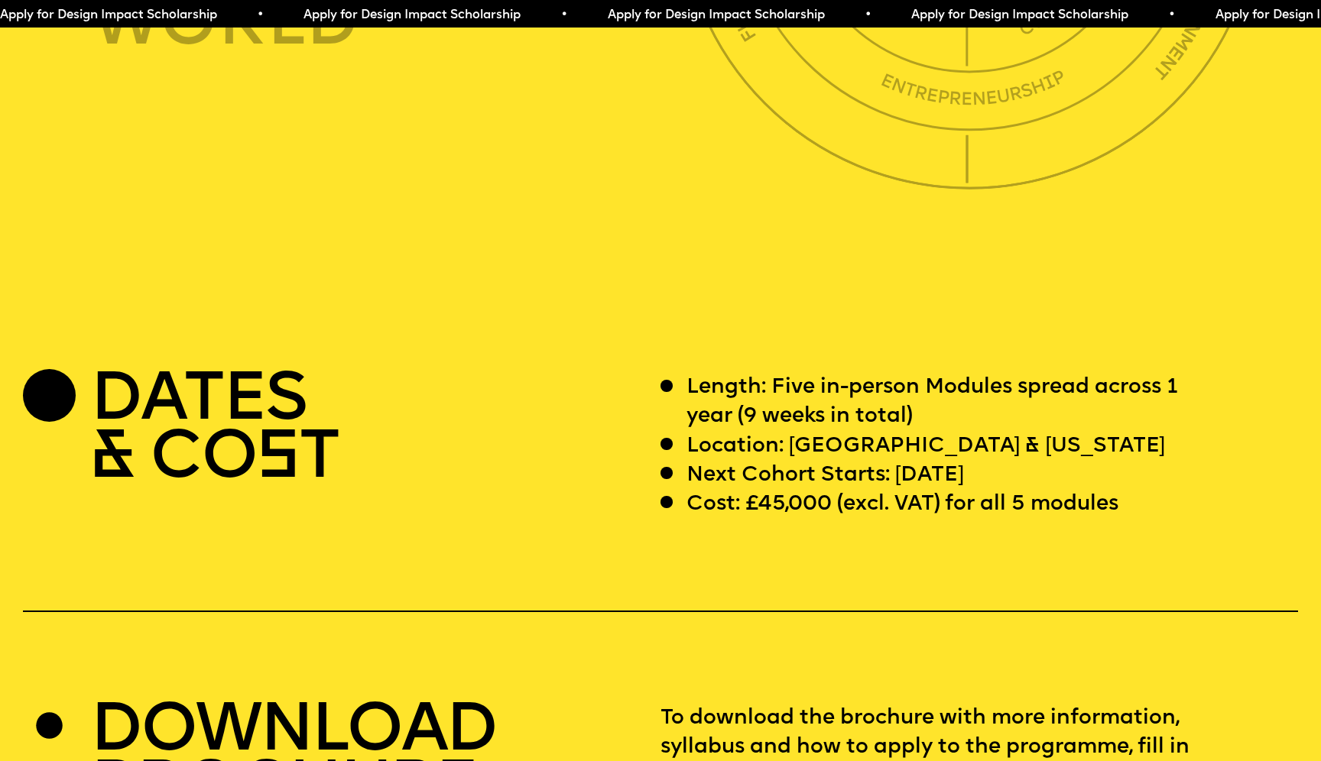
scroll to position [5125, 0]
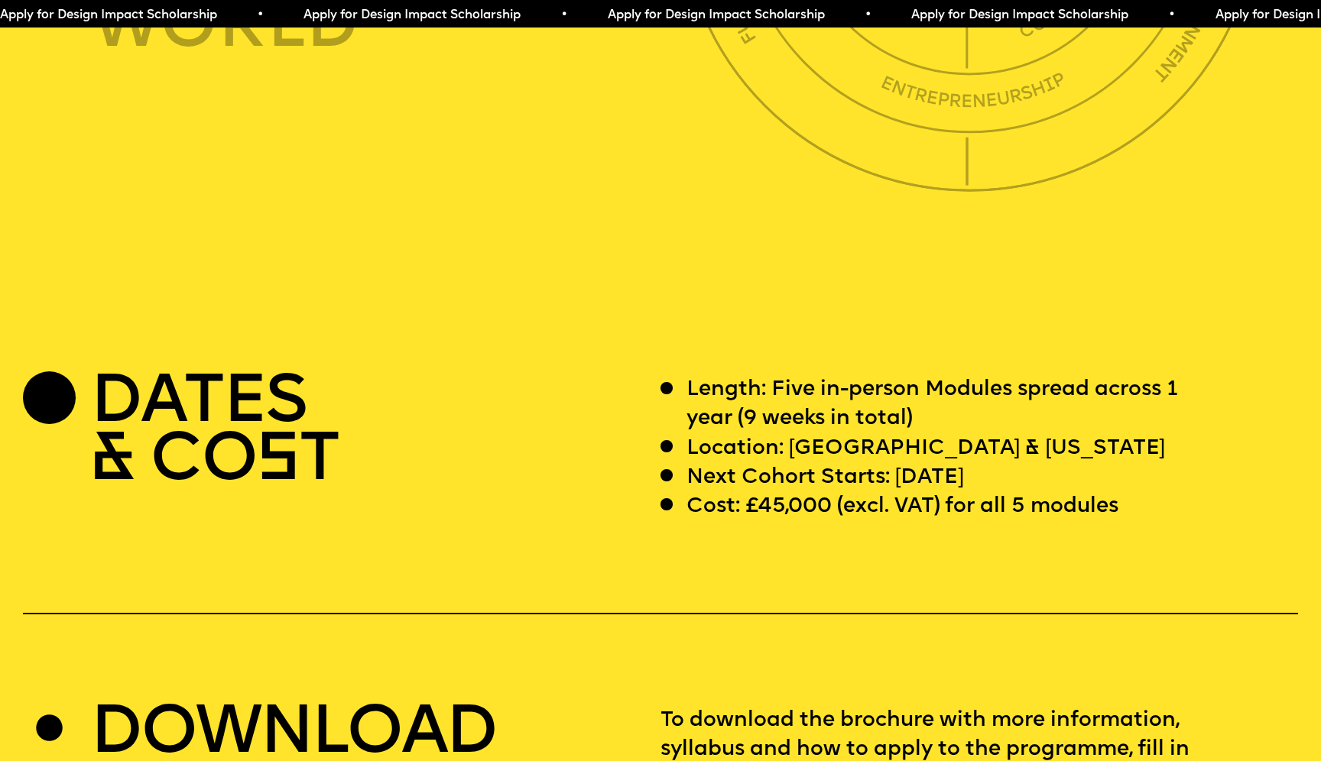
click at [430, 13] on span "Apply for Design Impact Scholarship • Apply for Design Impact Scholarship • App…" at bounding box center [759, 15] width 1519 height 12
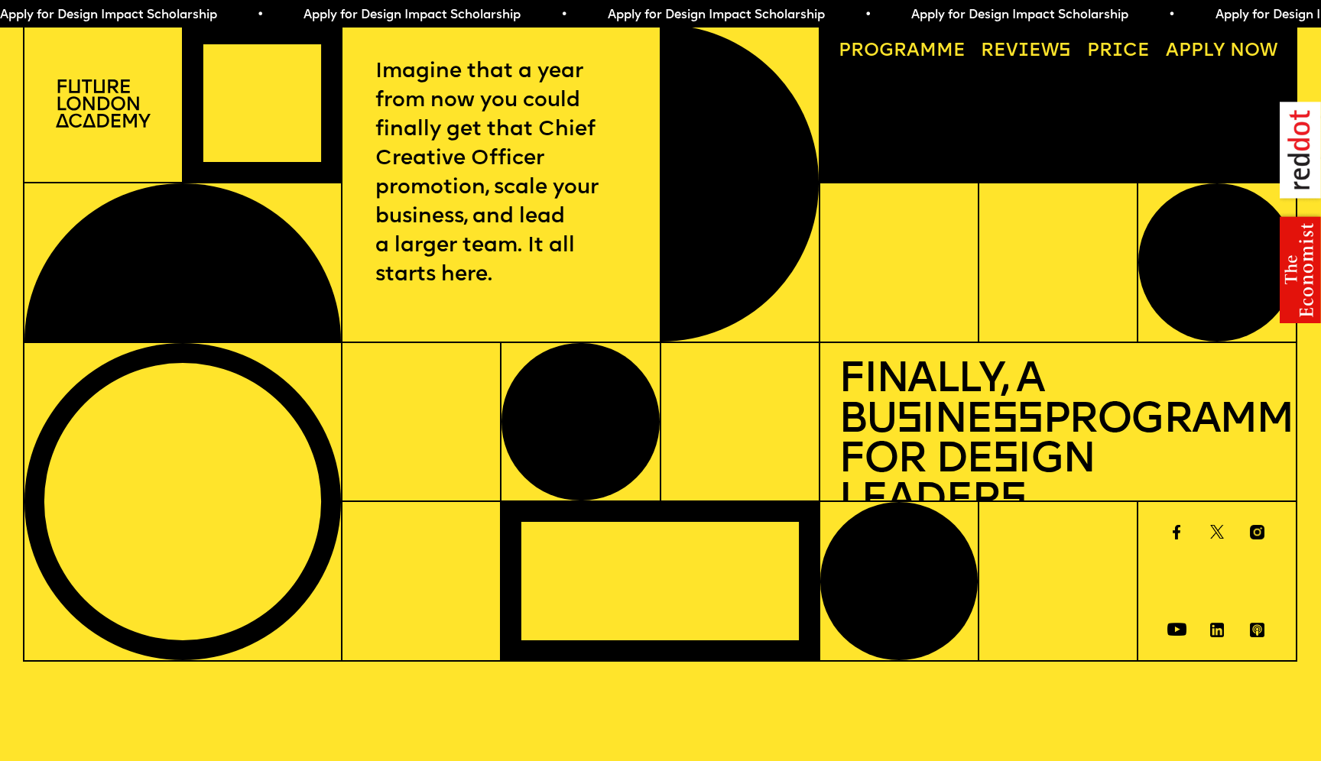
scroll to position [5708, 0]
